Goal: Find specific page/section: Find specific page/section

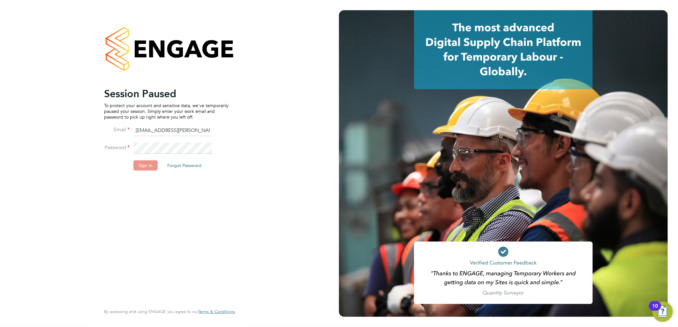
click at [145, 166] on button "Sign In" at bounding box center [145, 166] width 24 height 10
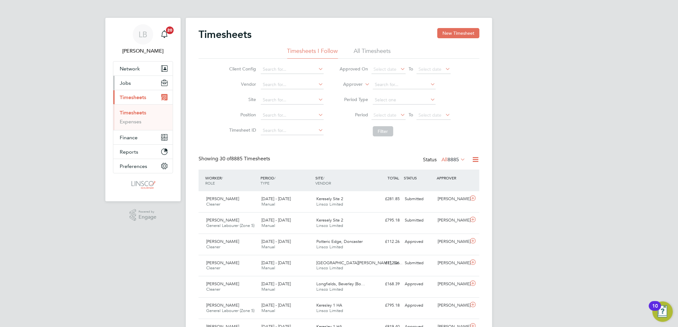
click at [136, 83] on button "Jobs" at bounding box center [142, 83] width 59 height 14
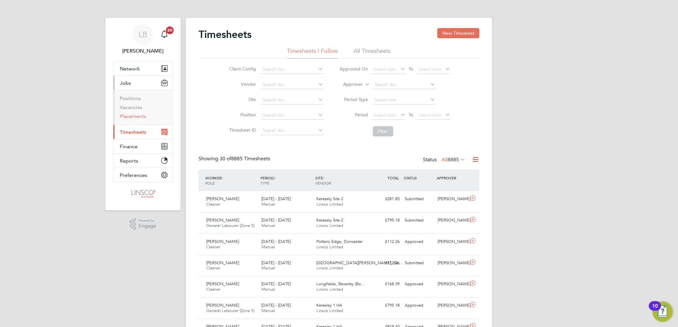
click at [134, 116] on link "Placements" at bounding box center [133, 116] width 26 height 6
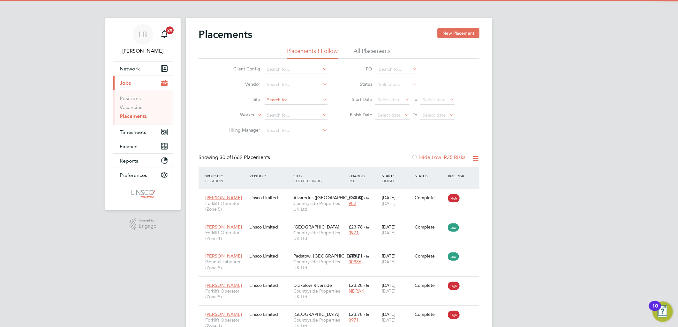
click at [269, 99] on input at bounding box center [296, 100] width 63 height 9
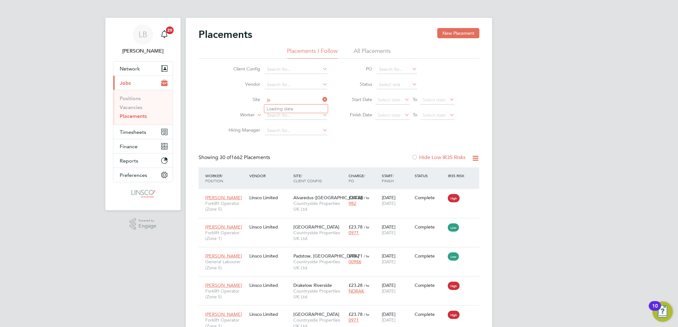
type input "j"
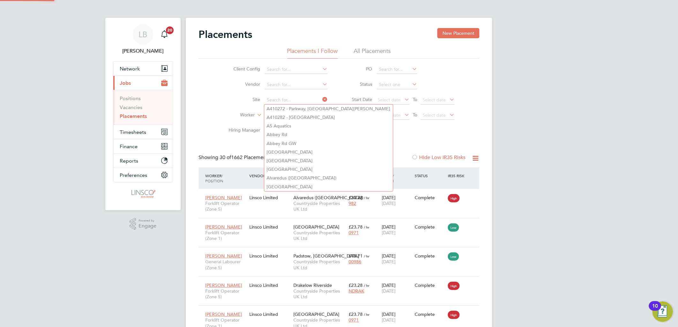
click at [224, 86] on label "Vendor" at bounding box center [241, 84] width 37 height 6
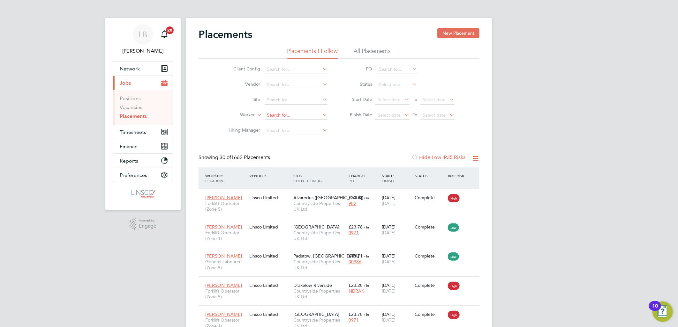
drag, startPoint x: 276, startPoint y: 114, endPoint x: 276, endPoint y: 117, distance: 3.3
click at [277, 116] on input at bounding box center [296, 115] width 63 height 9
click at [293, 123] on li "James Th orpe" at bounding box center [306, 124] width 85 height 9
type input "[PERSON_NAME]"
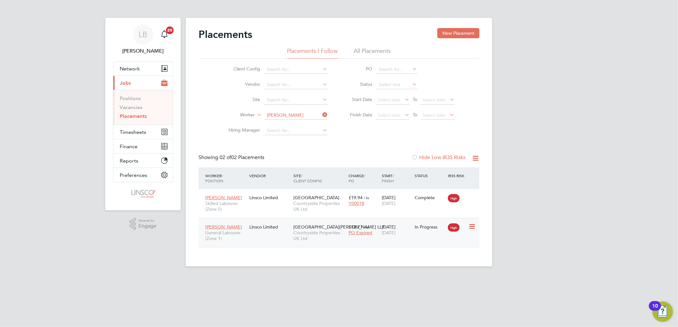
click at [303, 240] on span "Countryside Properties UK Ltd" at bounding box center [319, 235] width 52 height 11
